Goal: Check status: Check status

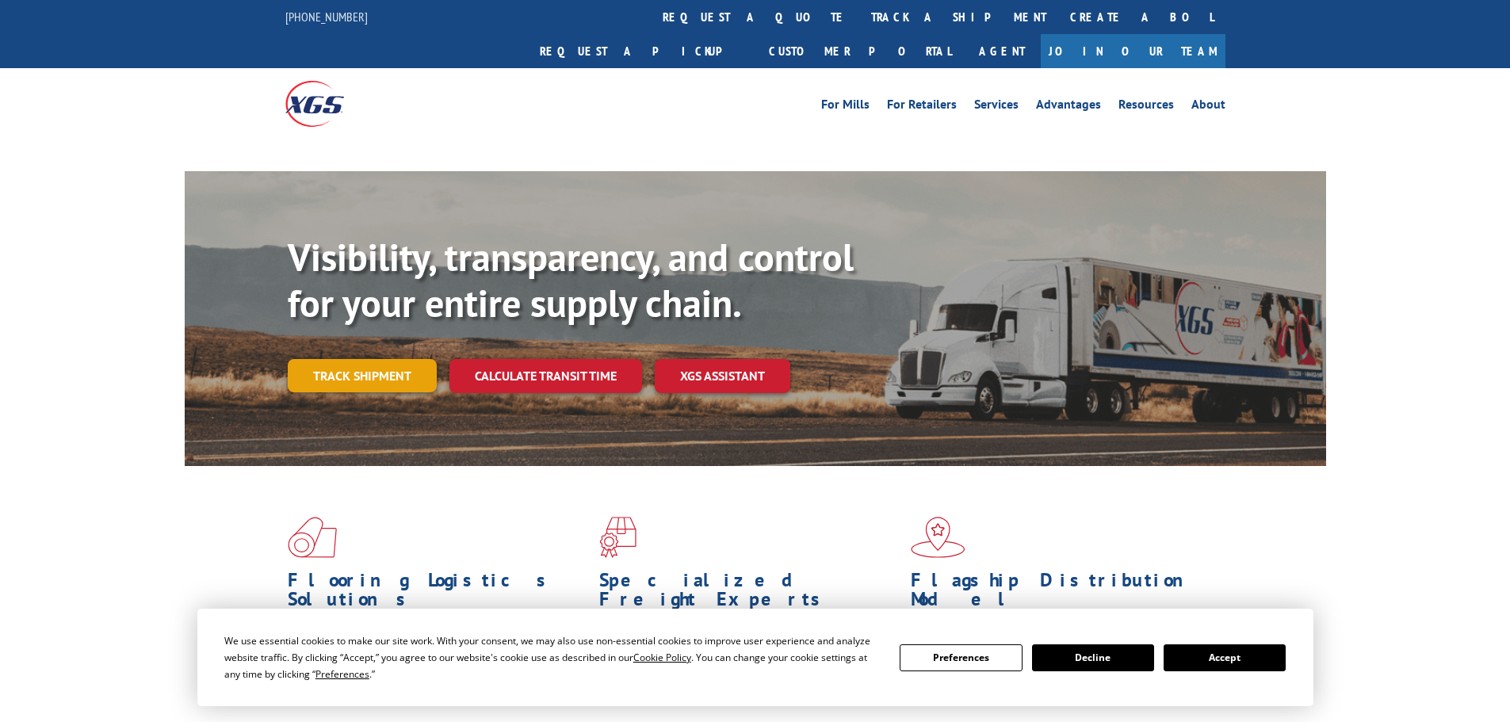
click at [384, 338] on div "Visibility, transparency, and control for your entire supply chain. Track shipm…" at bounding box center [807, 345] width 1038 height 221
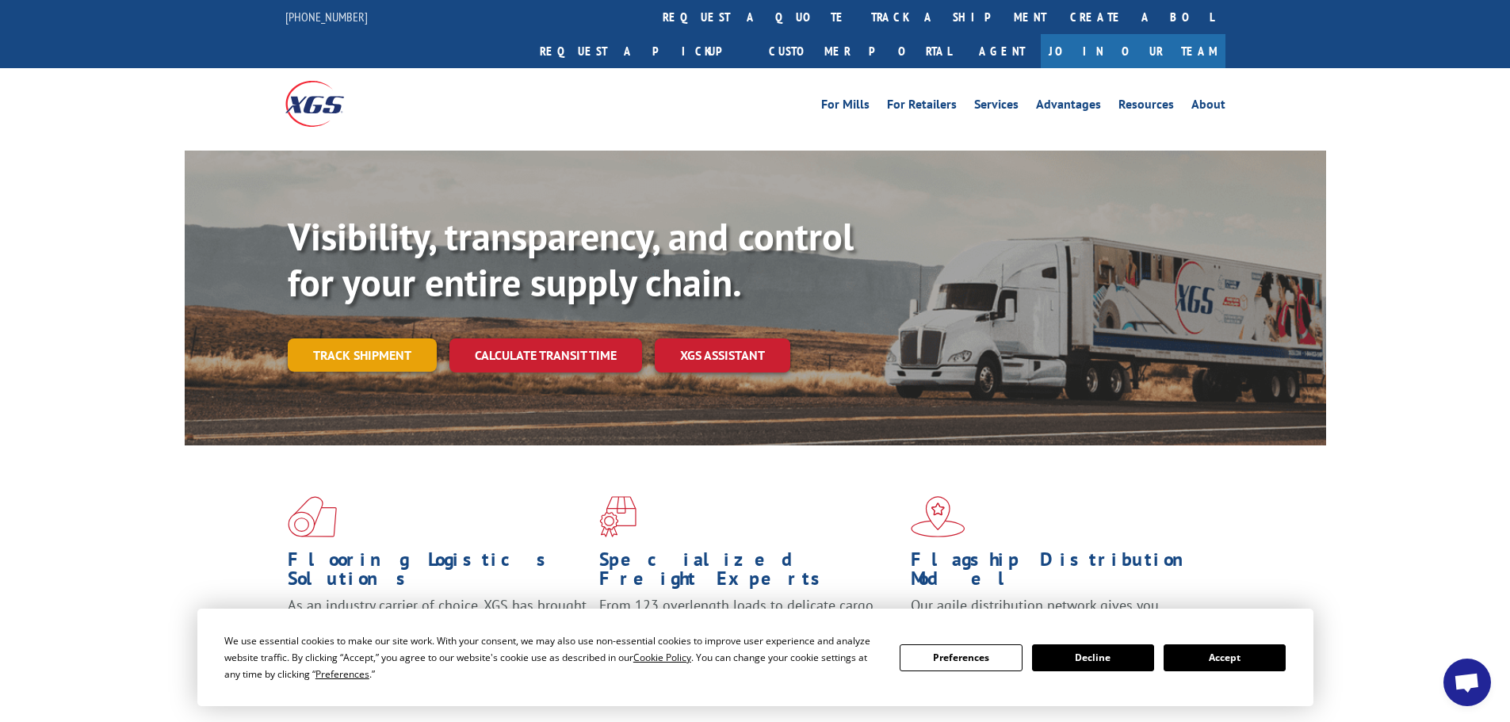
click at [395, 338] on link "Track shipment" at bounding box center [362, 354] width 149 height 33
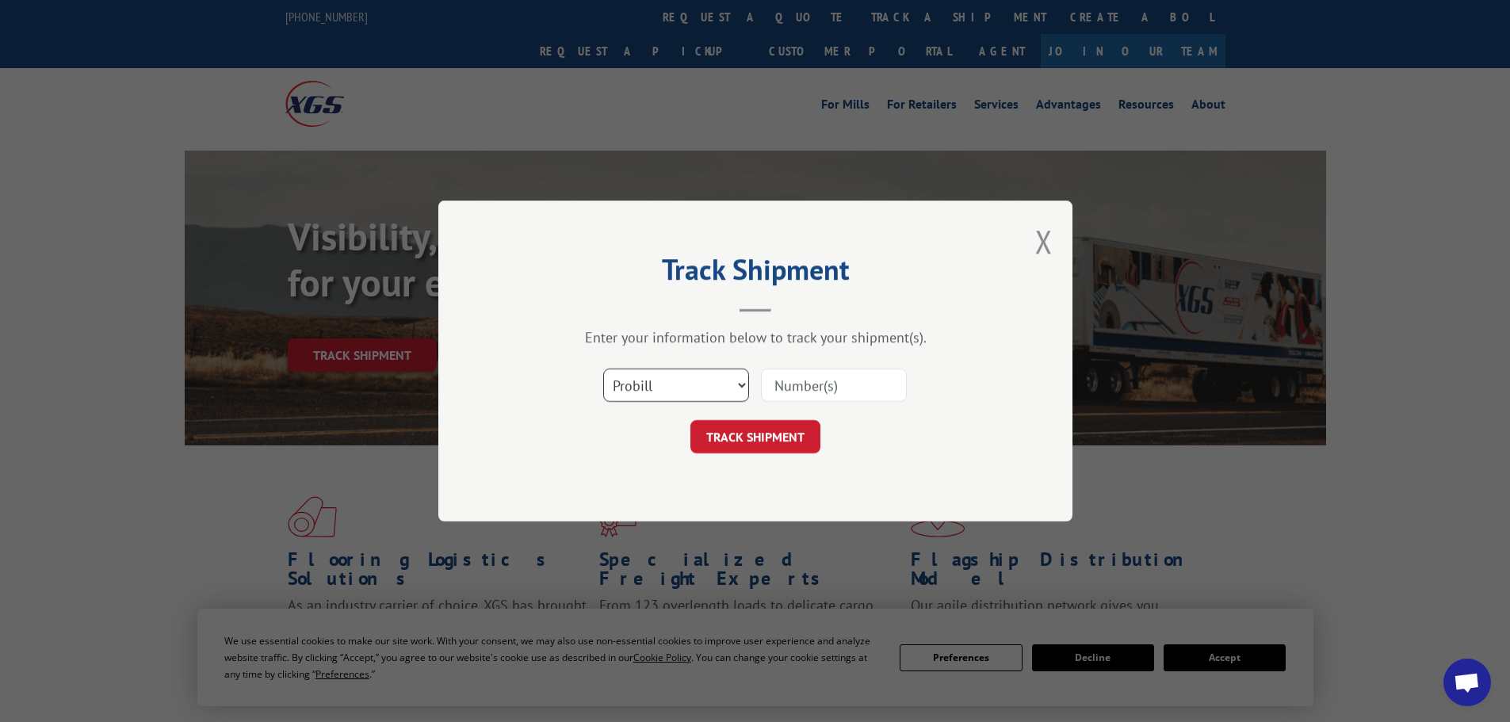
click at [675, 381] on select "Select category... Probill BOL PO" at bounding box center [676, 385] width 146 height 33
select select "po"
click at [603, 369] on select "Select category... Probill BOL PO" at bounding box center [676, 385] width 146 height 33
click at [832, 380] on input at bounding box center [834, 385] width 146 height 33
paste input "88503886"
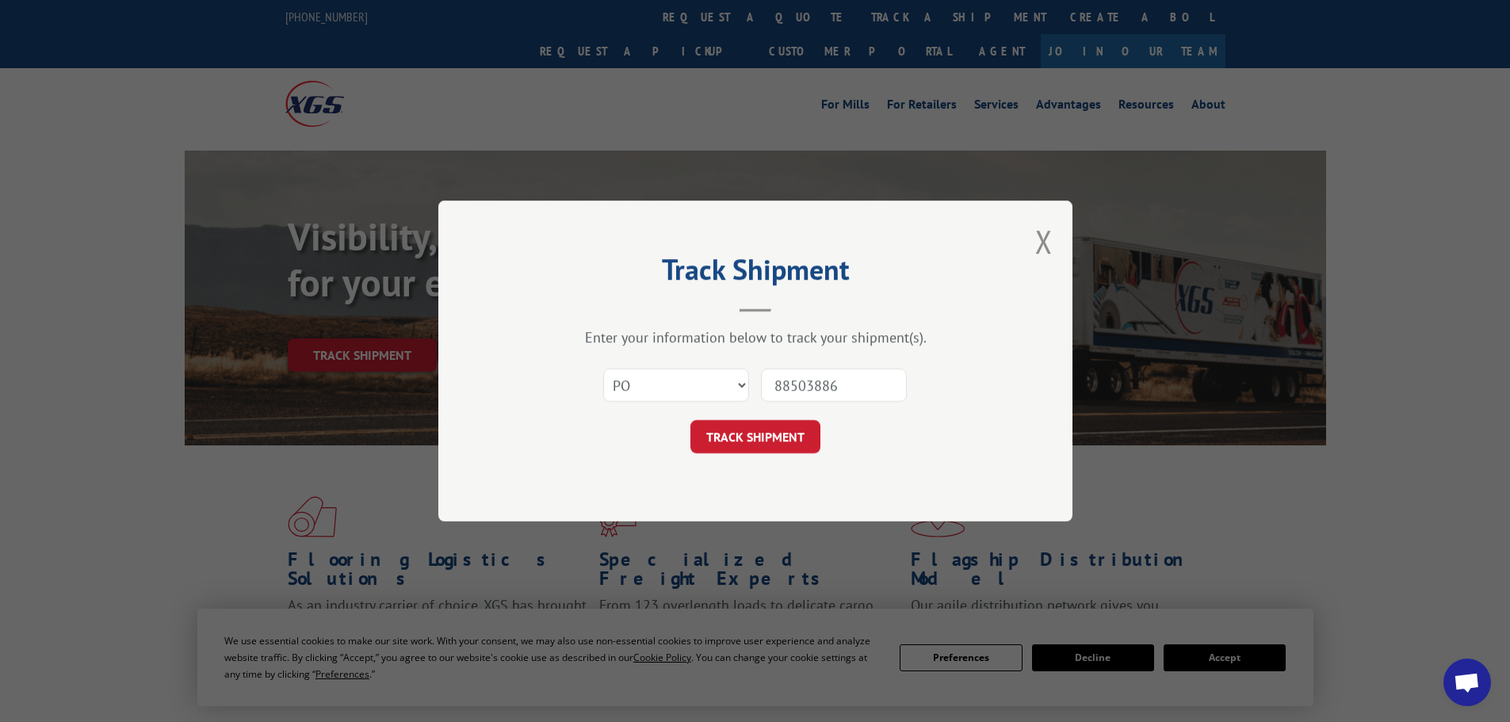
type input "88503886"
drag, startPoint x: 756, startPoint y: 464, endPoint x: 778, endPoint y: 443, distance: 30.3
click at [763, 453] on div "Track Shipment Enter your information below to track your shipment(s). Select c…" at bounding box center [755, 361] width 634 height 321
click at [778, 440] on button "TRACK SHIPMENT" at bounding box center [755, 436] width 130 height 33
